Goal: Task Accomplishment & Management: Use online tool/utility

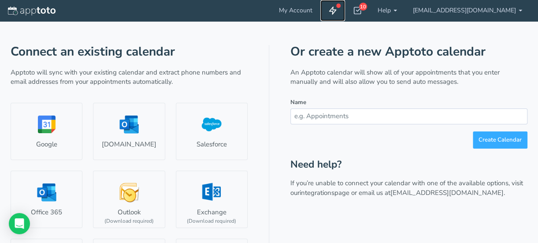
click at [336, 11] on use at bounding box center [333, 10] width 7 height 7
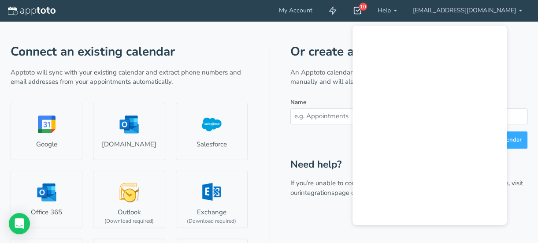
click at [367, 7] on div "10" at bounding box center [363, 7] width 8 height 8
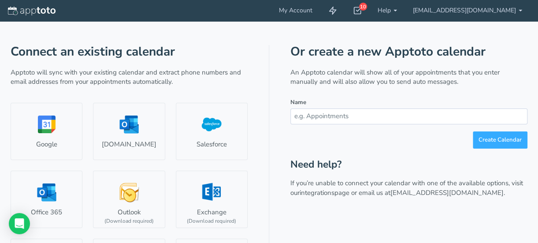
click at [433, 32] on div "Connect an existing calendar Apptoto will sync with your existing calendar and …" at bounding box center [269, 195] width 517 height 348
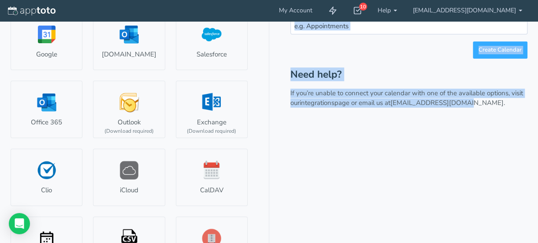
scroll to position [84, 0]
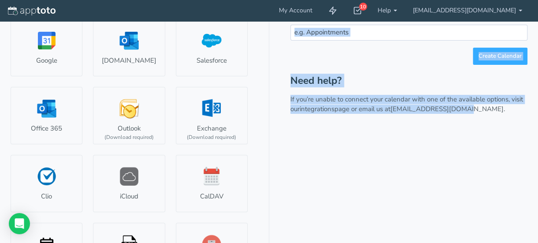
drag, startPoint x: 538, startPoint y: 159, endPoint x: 542, endPoint y: 5, distance: 154.3
click at [538, 5] on html "My Account 10 Getting Started Checklist Hide completed Refresh Remove Checklist…" at bounding box center [269, 100] width 538 height 369
click at [525, 83] on h2 "Need help?" at bounding box center [408, 80] width 237 height 11
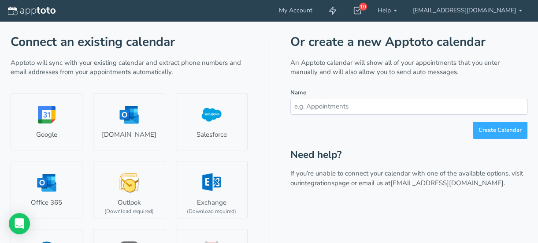
scroll to position [0, 0]
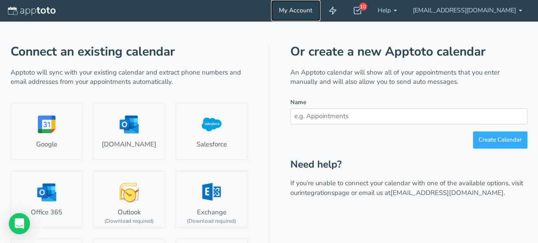
click at [320, 9] on link "My Account" at bounding box center [295, 10] width 49 height 21
click at [521, 8] on link "[EMAIL_ADDRESS][DOMAIN_NAME]" at bounding box center [467, 10] width 125 height 21
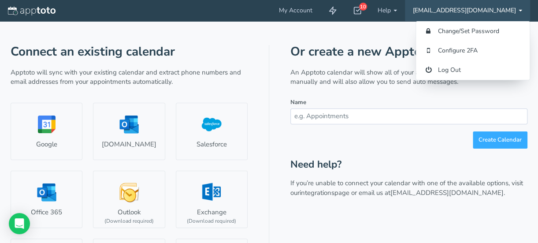
click at [383, 100] on form "Name Create Calendar" at bounding box center [408, 122] width 237 height 51
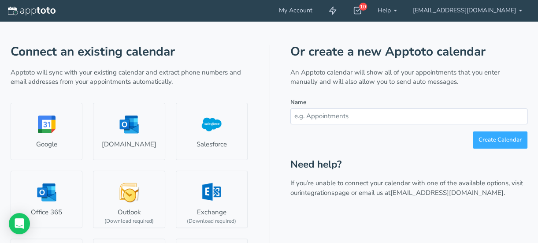
click at [376, 119] on input "text" at bounding box center [408, 115] width 237 height 15
